Goal: Navigation & Orientation: Find specific page/section

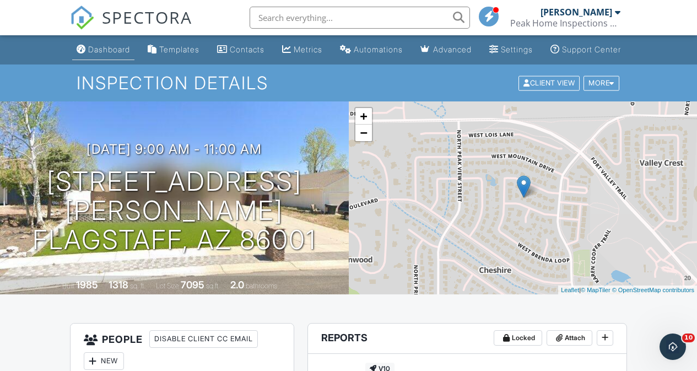
click at [94, 54] on link "Dashboard" at bounding box center [103, 50] width 62 height 20
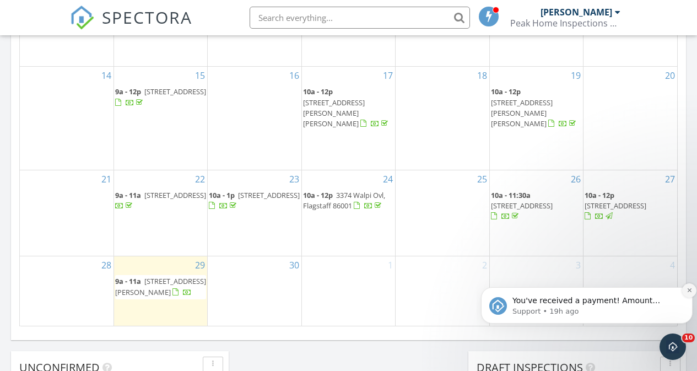
click at [686, 290] on icon "Dismiss notification" at bounding box center [689, 290] width 6 height 6
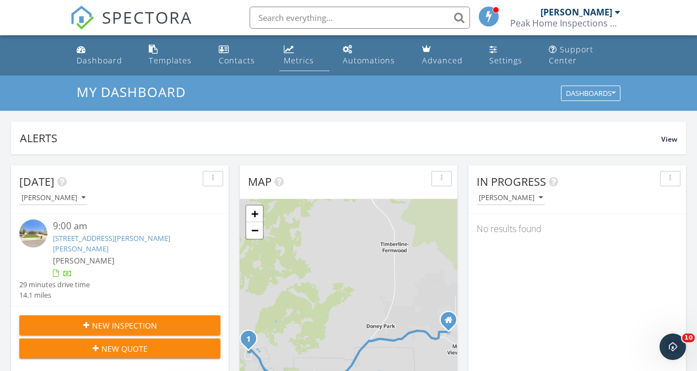
click at [296, 56] on div "Metrics" at bounding box center [299, 60] width 30 height 10
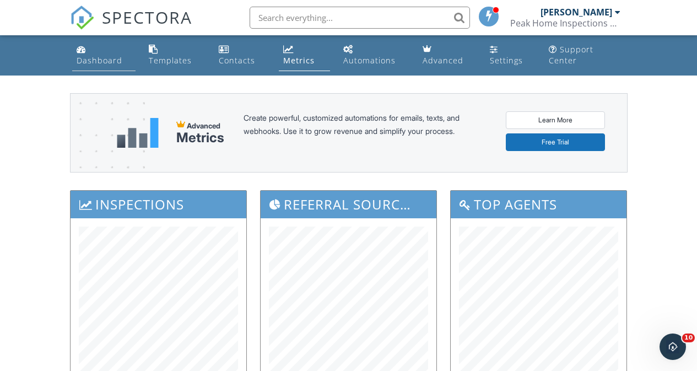
click at [93, 53] on link "Dashboard" at bounding box center [104, 55] width 64 height 31
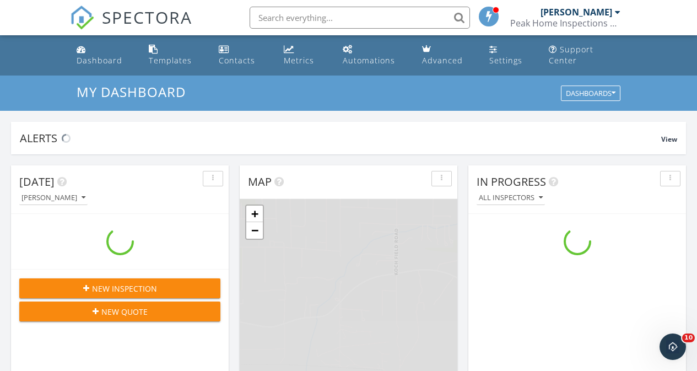
scroll to position [1020, 714]
